Goal: Information Seeking & Learning: Learn about a topic

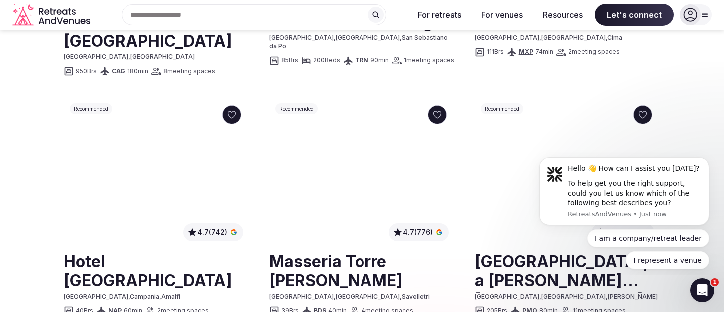
scroll to position [700, 0]
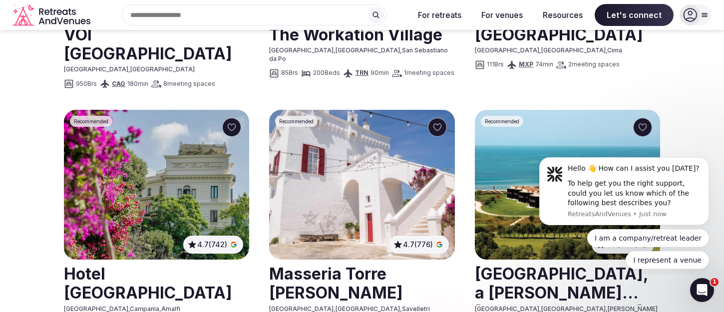
click at [431, 114] on img at bounding box center [361, 185] width 185 height 150
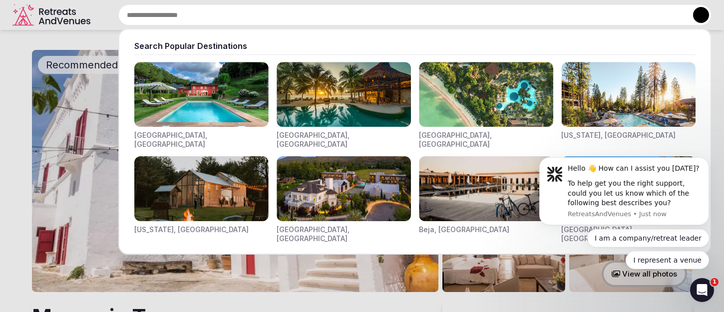
click at [212, 17] on div "Search Popular Destinations Toscana, Italy Riviera Maya, Mexico Indonesia, Bali…" at bounding box center [402, 14] width 617 height 21
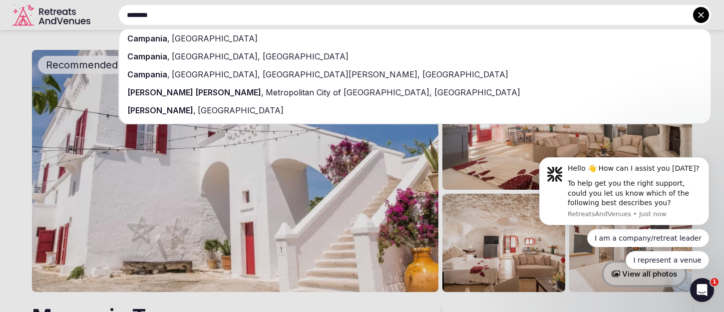
type input "********"
click at [214, 39] on div "Campania , Italy" at bounding box center [414, 38] width 591 height 18
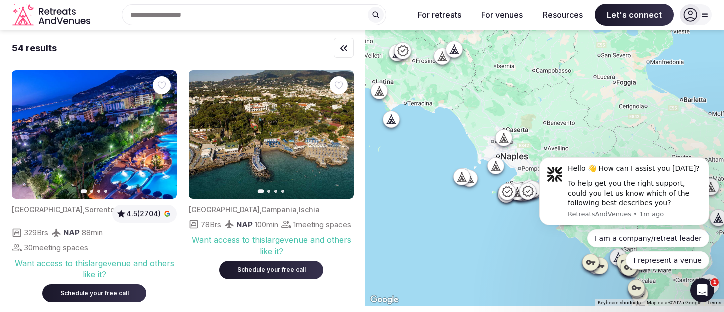
click at [460, 178] on icon at bounding box center [460, 176] width 4 height 9
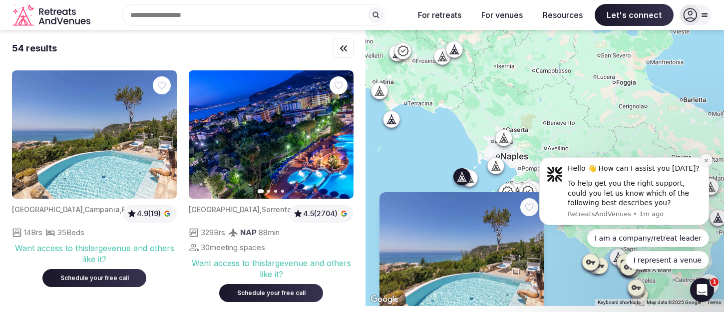
click at [705, 162] on icon "Dismiss notification" at bounding box center [706, 160] width 5 height 5
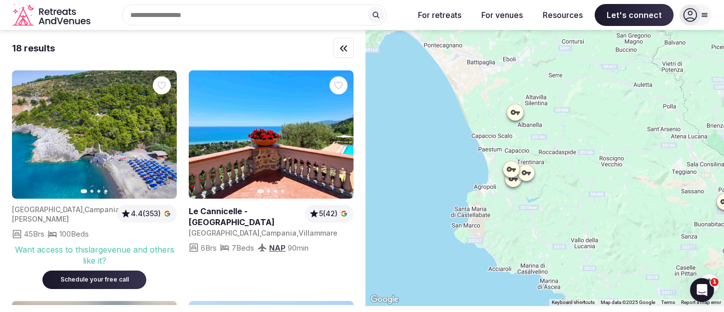
drag, startPoint x: 550, startPoint y: 128, endPoint x: 693, endPoint y: 171, distance: 149.2
click at [693, 171] on div at bounding box center [545, 168] width 359 height 276
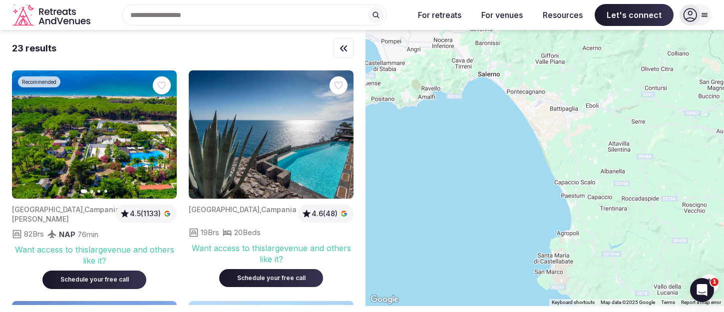
drag, startPoint x: 514, startPoint y: 83, endPoint x: 611, endPoint y: 140, distance: 112.6
click at [611, 140] on div at bounding box center [545, 168] width 359 height 276
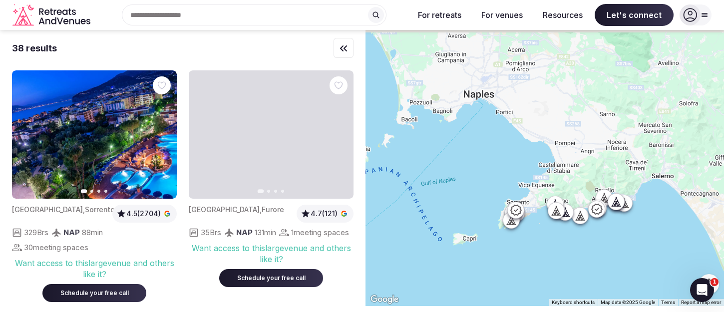
drag, startPoint x: 520, startPoint y: 88, endPoint x: 663, endPoint y: 159, distance: 159.7
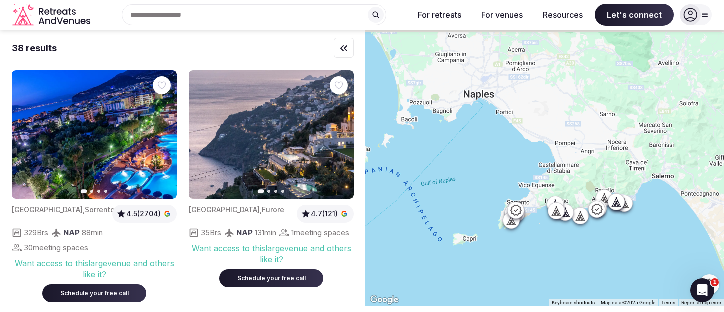
click at [663, 159] on div at bounding box center [545, 168] width 359 height 276
click at [472, 105] on icon at bounding box center [471, 107] width 10 height 10
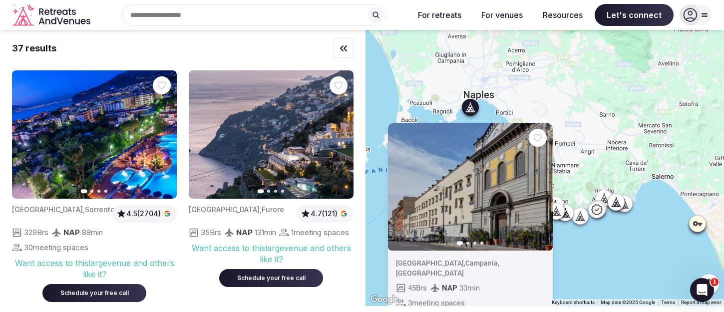
click at [541, 186] on icon "button" at bounding box center [539, 186] width 4 height 7
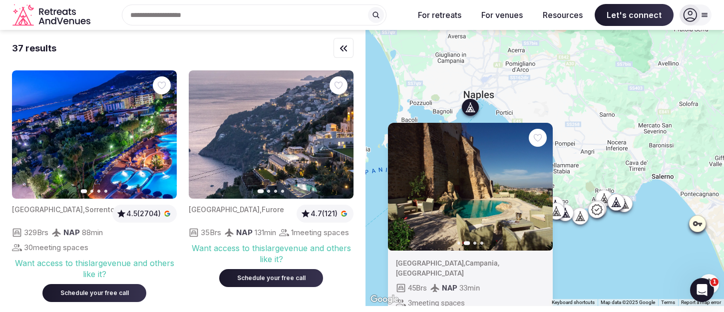
click at [541, 186] on icon "button" at bounding box center [539, 186] width 4 height 7
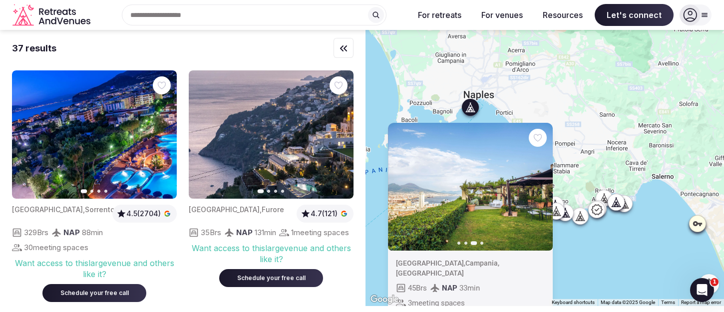
click at [541, 186] on icon "button" at bounding box center [539, 186] width 4 height 7
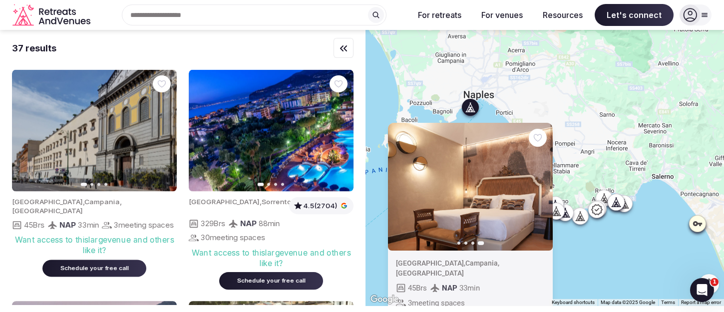
click at [447, 259] on div "Italy , Campania , Napoli" at bounding box center [468, 268] width 145 height 19
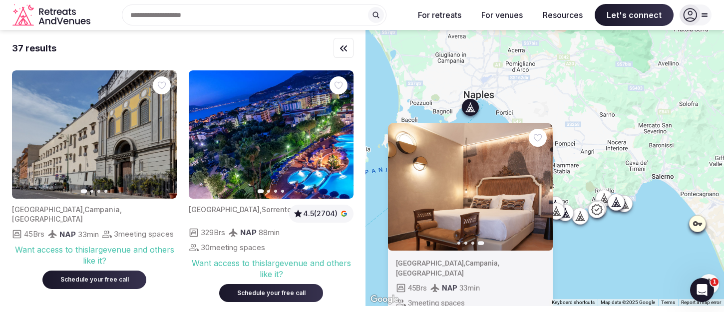
click at [448, 231] on img at bounding box center [470, 186] width 165 height 128
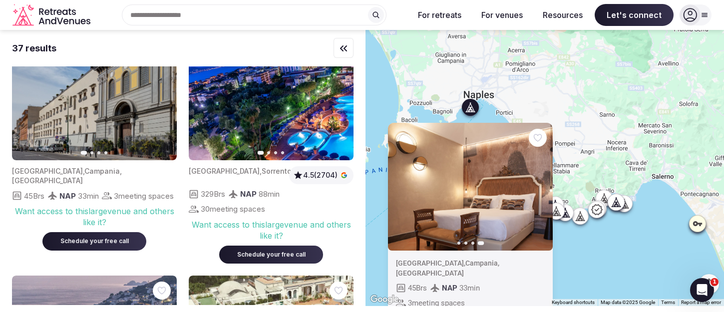
scroll to position [40, 0]
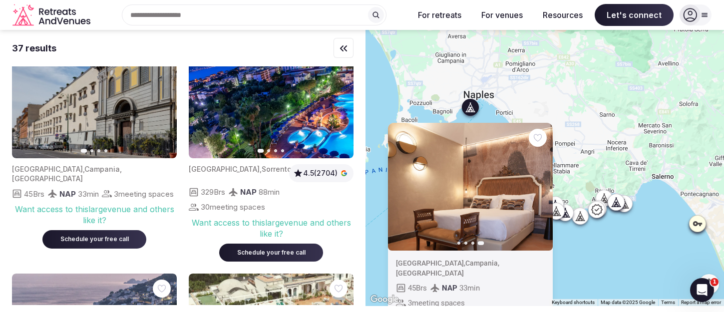
click at [171, 94] on img at bounding box center [94, 94] width 165 height 128
click at [161, 92] on icon "button" at bounding box center [163, 94] width 8 height 8
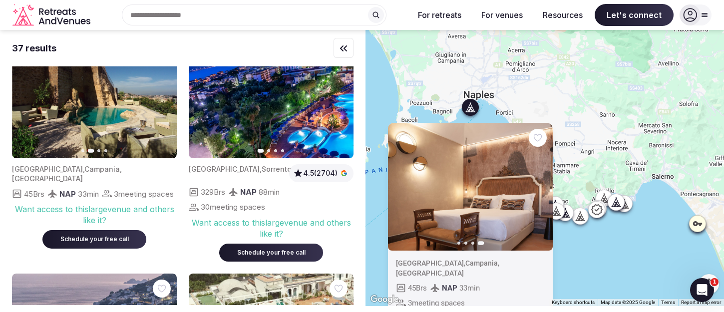
click at [161, 92] on icon "button" at bounding box center [163, 94] width 8 height 8
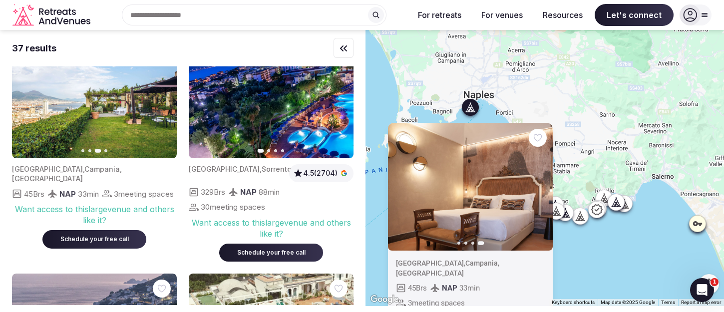
click at [166, 98] on button "Next slide" at bounding box center [163, 94] width 16 height 16
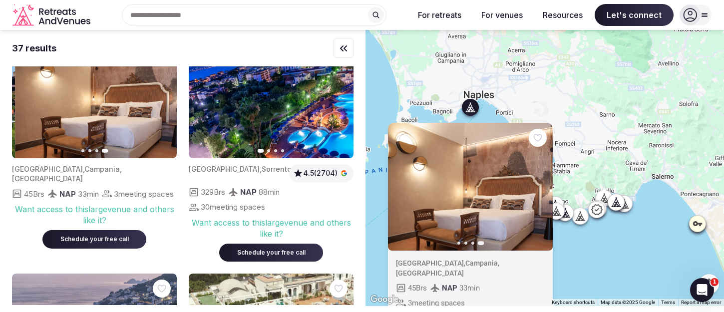
click at [132, 115] on img at bounding box center [97, 94] width 165 height 128
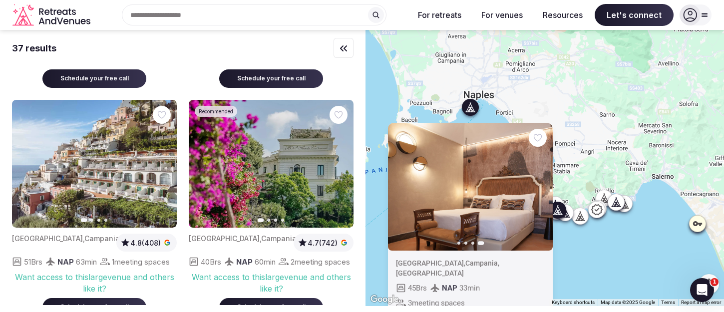
scroll to position [468, 0]
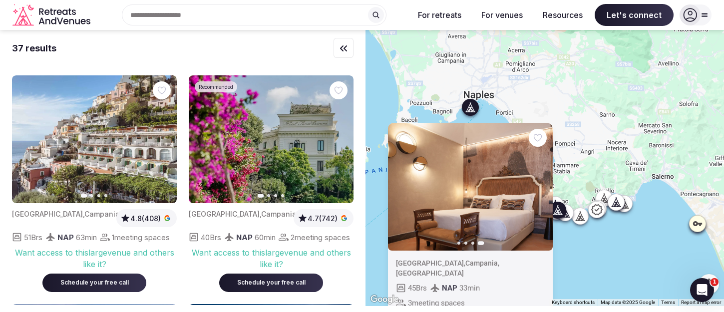
click at [163, 143] on icon "button" at bounding box center [163, 139] width 4 height 7
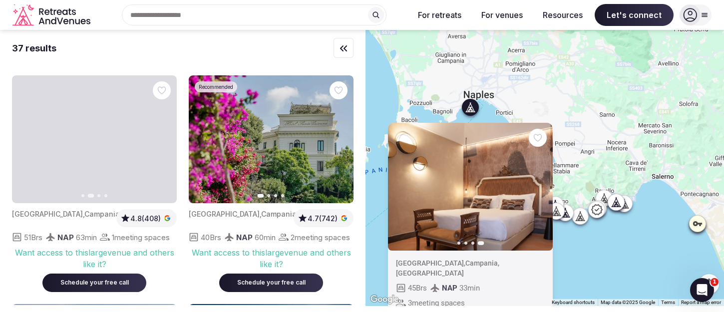
click at [162, 143] on icon "button" at bounding box center [163, 139] width 8 height 8
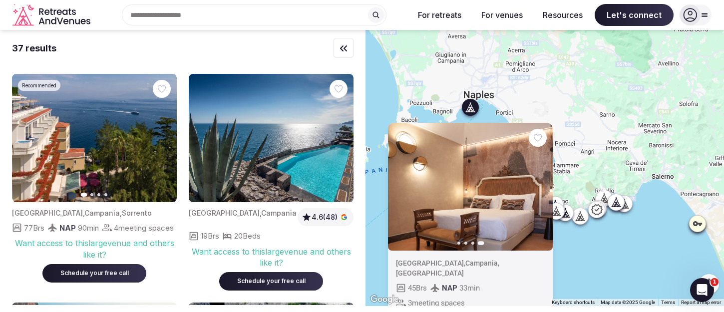
scroll to position [693, 0]
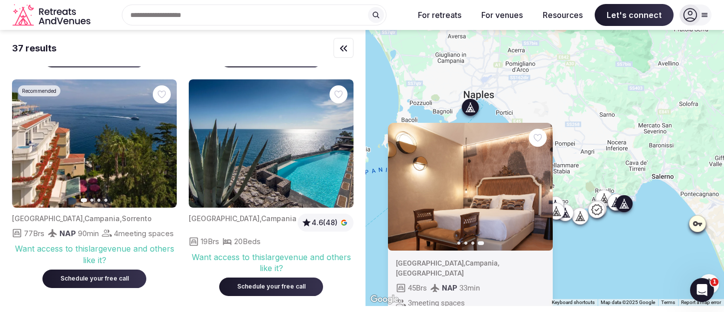
click at [243, 171] on img at bounding box center [271, 143] width 165 height 128
click at [272, 176] on img at bounding box center [271, 143] width 165 height 128
click at [259, 274] on div "Want access to this large venue and others like it?" at bounding box center [271, 263] width 165 height 22
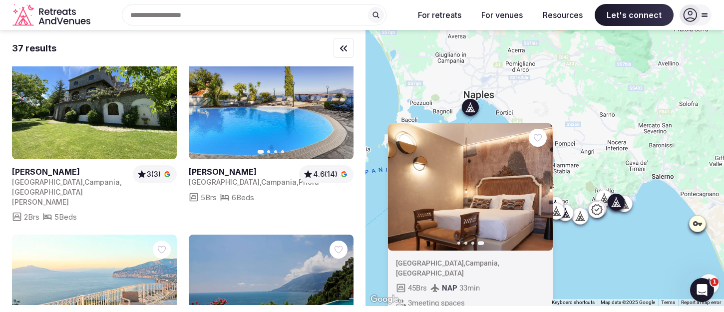
scroll to position [1190, 0]
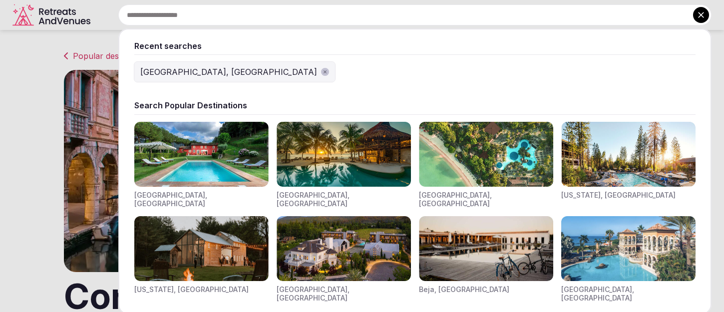
click at [248, 15] on div "Recent searches [GEOGRAPHIC_DATA], [GEOGRAPHIC_DATA] Search Popular Destination…" at bounding box center [402, 14] width 617 height 21
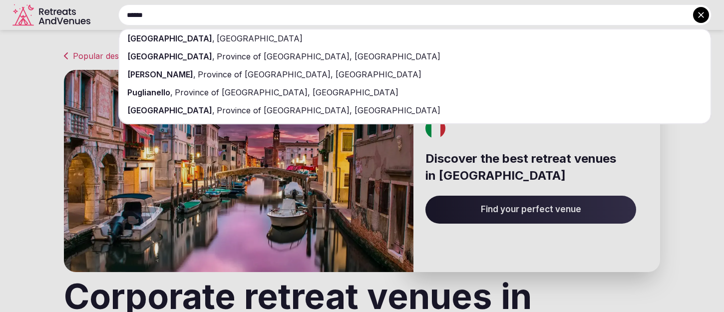
type input "******"
click at [242, 41] on div "[GEOGRAPHIC_DATA] , [GEOGRAPHIC_DATA]" at bounding box center [414, 38] width 591 height 18
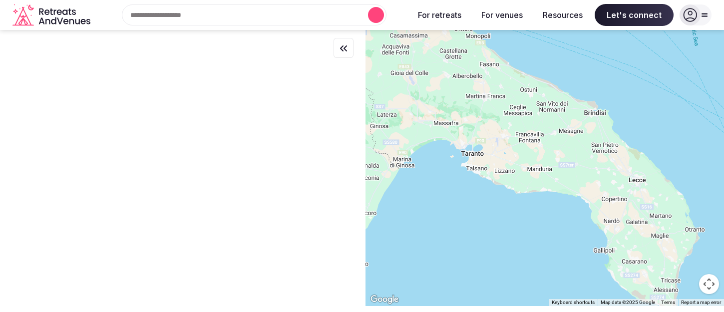
drag, startPoint x: 575, startPoint y: 159, endPoint x: 608, endPoint y: 178, distance: 38.0
click at [608, 178] on div at bounding box center [545, 168] width 359 height 276
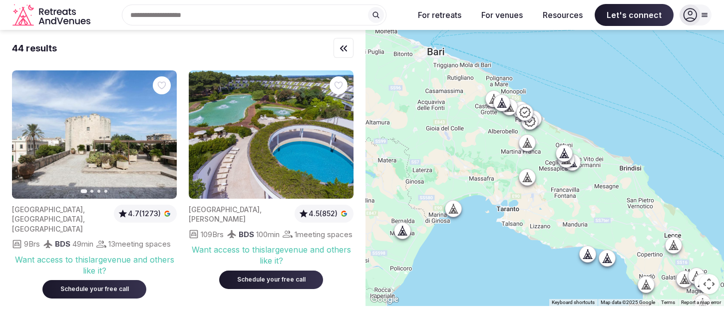
drag, startPoint x: 553, startPoint y: 140, endPoint x: 590, endPoint y: 197, distance: 67.6
click at [590, 197] on div at bounding box center [545, 168] width 359 height 276
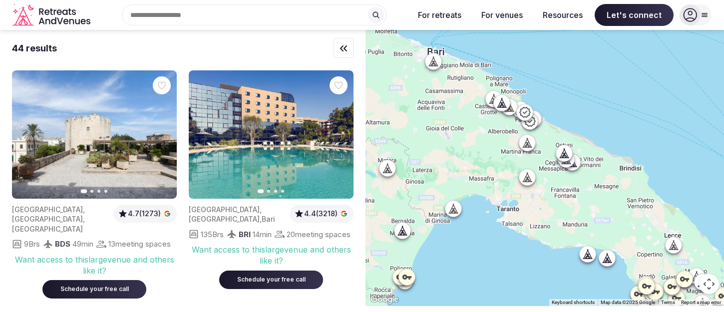
click at [566, 156] on icon at bounding box center [565, 155] width 2 height 3
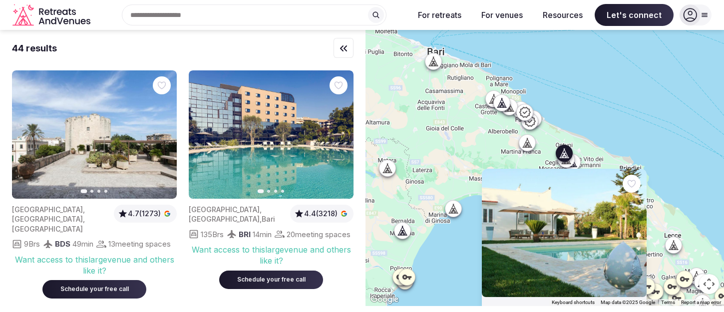
click at [486, 149] on div "[GEOGRAPHIC_DATA][PERSON_NAME] , [GEOGRAPHIC_DATA] , [GEOGRAPHIC_DATA] 4.9 (24)…" at bounding box center [545, 168] width 359 height 276
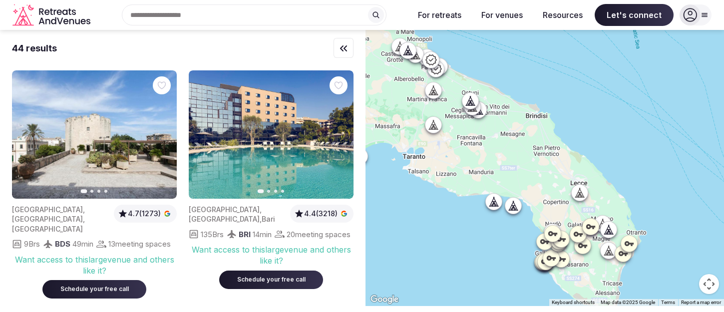
drag, startPoint x: 582, startPoint y: 202, endPoint x: 483, endPoint y: 146, distance: 113.6
click at [483, 146] on div at bounding box center [545, 168] width 359 height 276
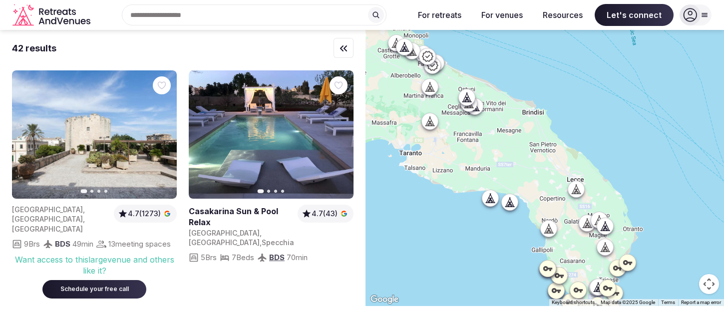
click at [550, 233] on icon at bounding box center [550, 231] width 2 height 3
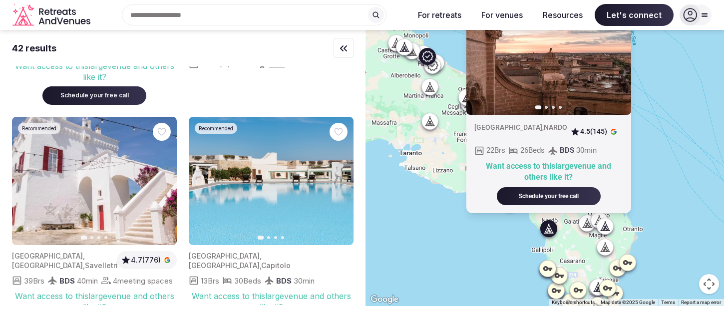
scroll to position [219, 0]
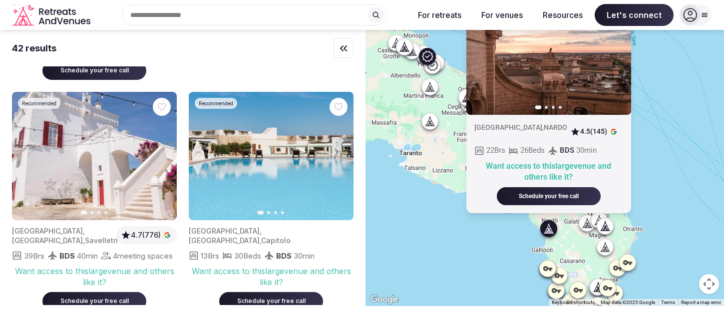
click at [342, 160] on icon "button" at bounding box center [340, 156] width 8 height 8
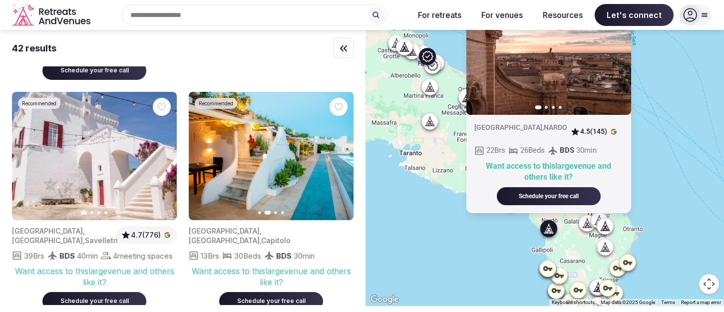
click at [342, 160] on icon "button" at bounding box center [340, 156] width 8 height 8
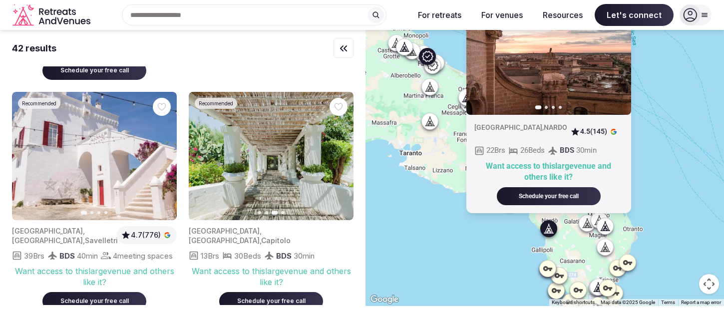
click at [342, 160] on icon "button" at bounding box center [340, 156] width 8 height 8
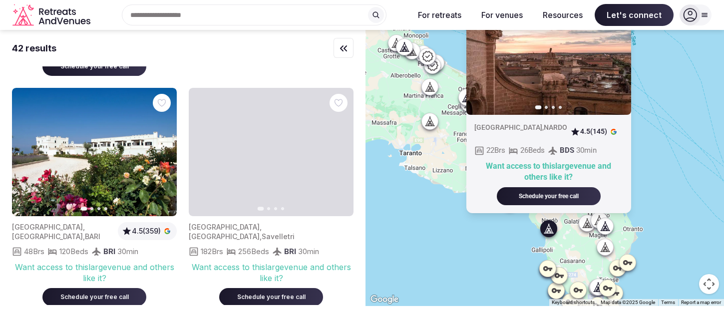
scroll to position [690, 0]
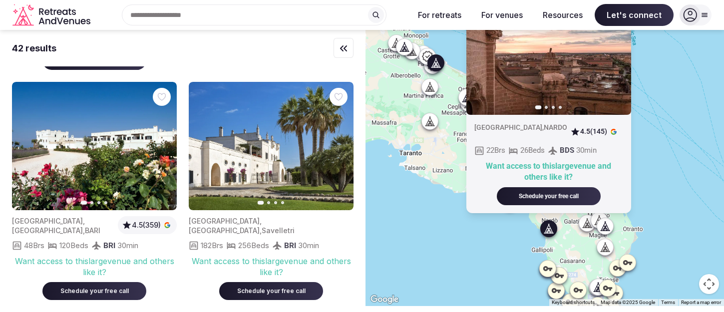
click at [340, 150] on icon "button" at bounding box center [340, 146] width 8 height 8
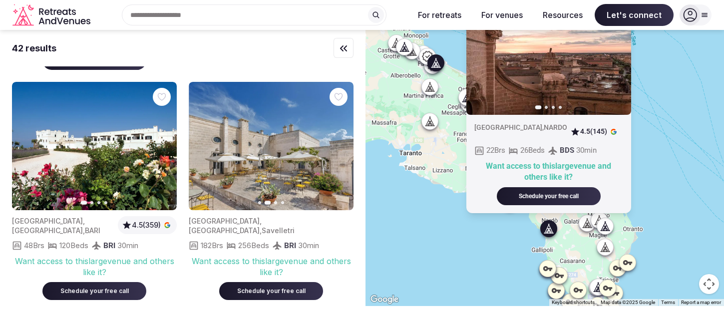
click at [340, 150] on icon "button" at bounding box center [340, 146] width 8 height 8
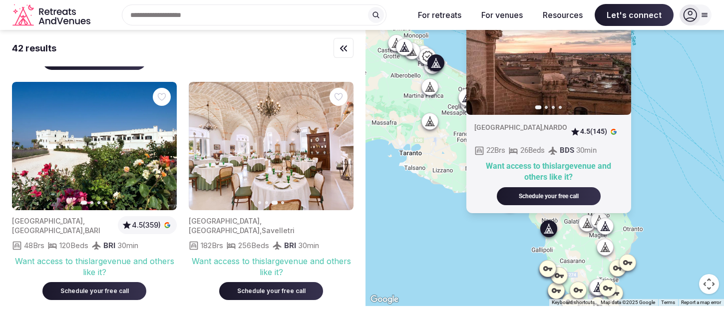
click at [340, 150] on icon "button" at bounding box center [340, 146] width 8 height 8
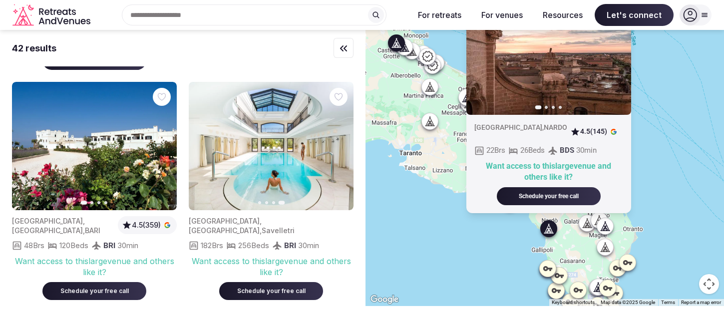
click at [165, 150] on icon "button" at bounding box center [163, 146] width 8 height 8
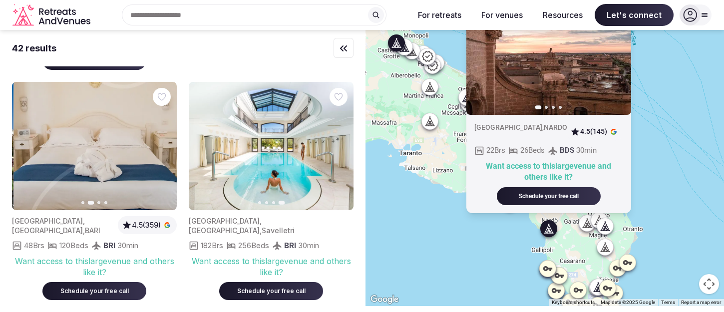
click at [165, 150] on icon "button" at bounding box center [163, 146] width 8 height 8
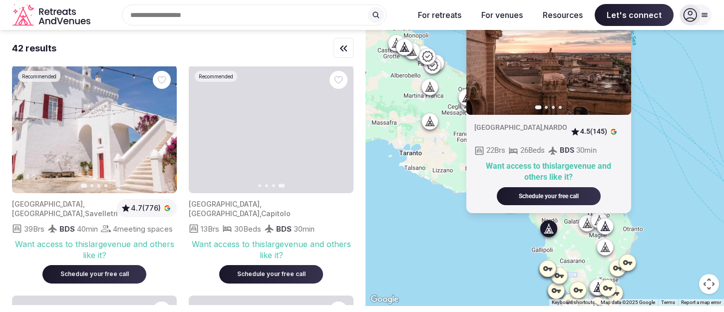
scroll to position [235, 0]
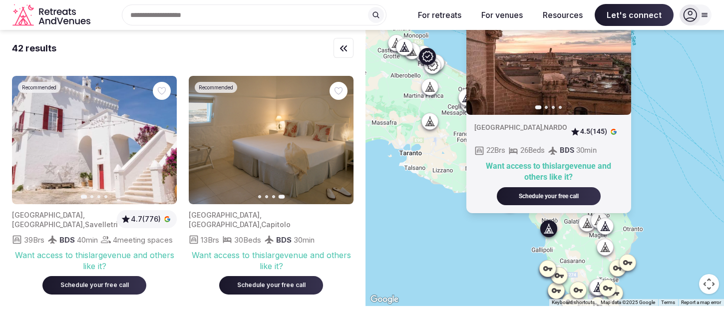
click at [267, 139] on img at bounding box center [271, 140] width 165 height 128
click at [280, 125] on img at bounding box center [271, 140] width 165 height 128
click at [510, 91] on img at bounding box center [549, 51] width 165 height 128
click at [698, 16] on div at bounding box center [690, 14] width 21 height 21
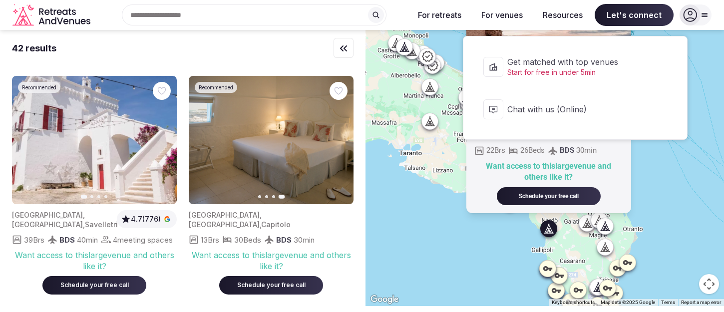
click at [623, 20] on span "Let's connect" at bounding box center [634, 15] width 79 height 22
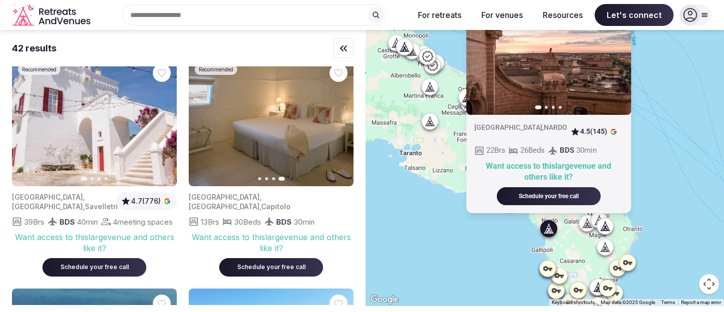
scroll to position [263, 0]
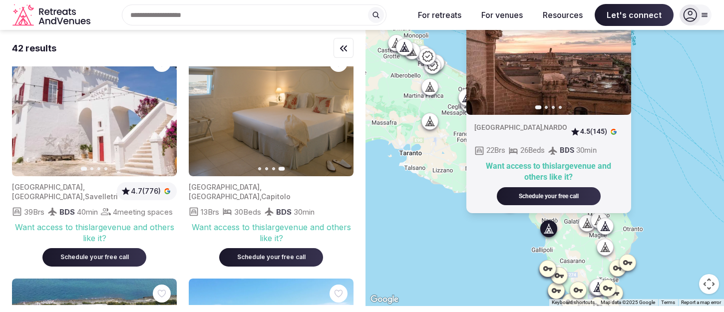
click at [429, 59] on icon at bounding box center [428, 56] width 12 height 12
